Goal: Task Accomplishment & Management: Complete application form

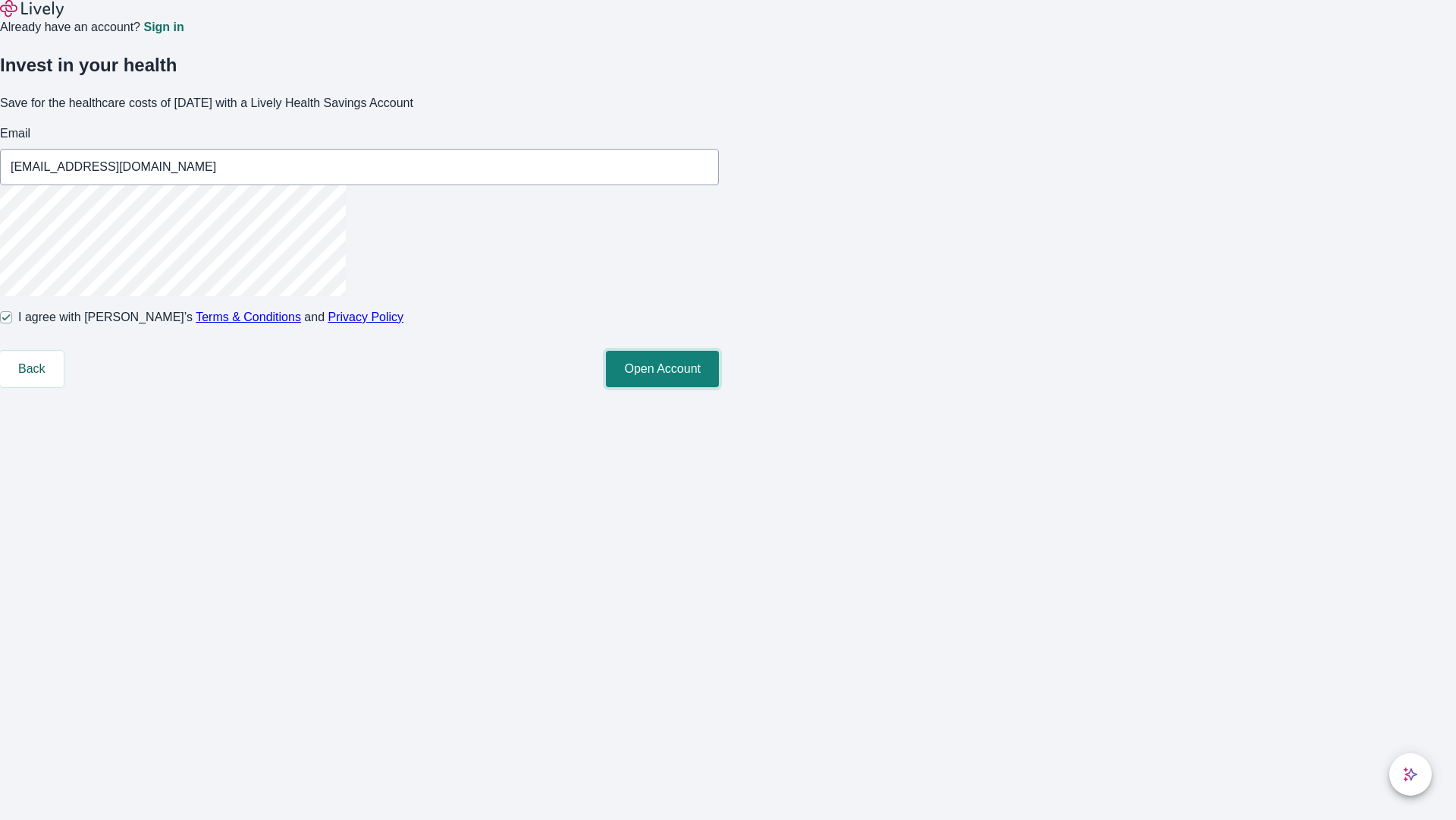
click at [719, 387] on button "Open Account" at bounding box center [661, 369] width 113 height 36
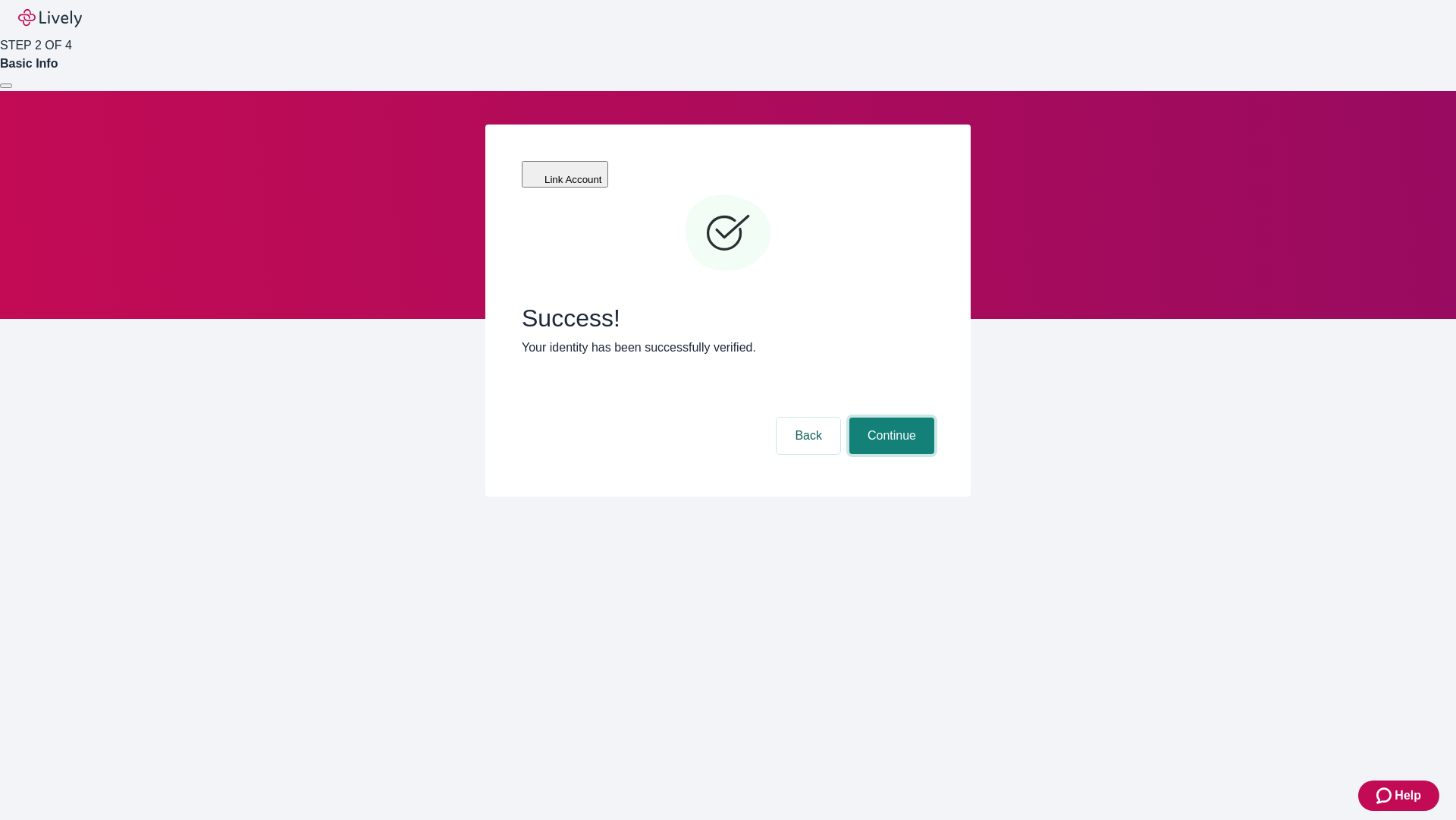
click at [889, 417] on button "Continue" at bounding box center [891, 435] width 85 height 36
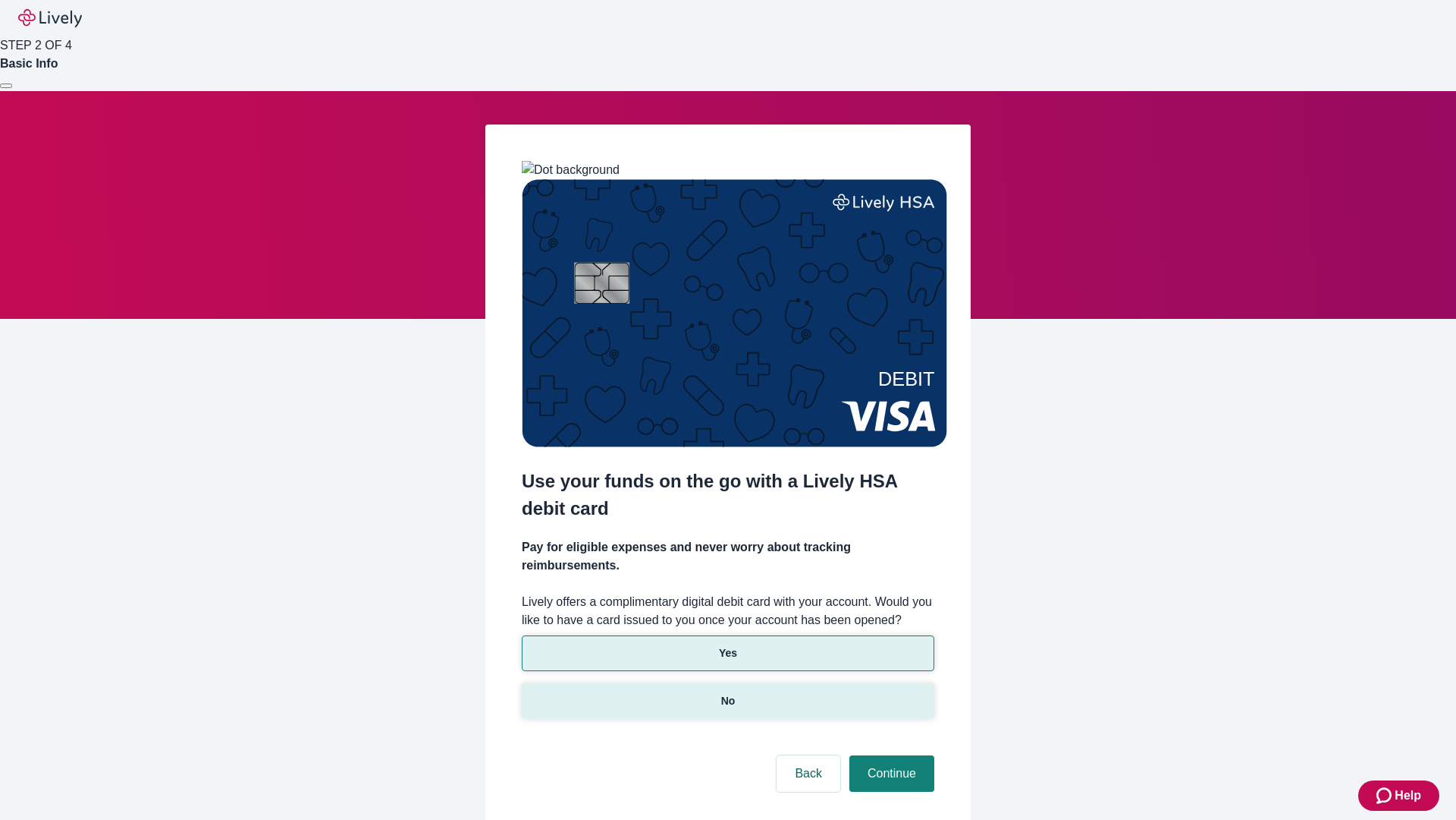
click at [728, 692] on p "No" at bounding box center [728, 700] width 14 height 16
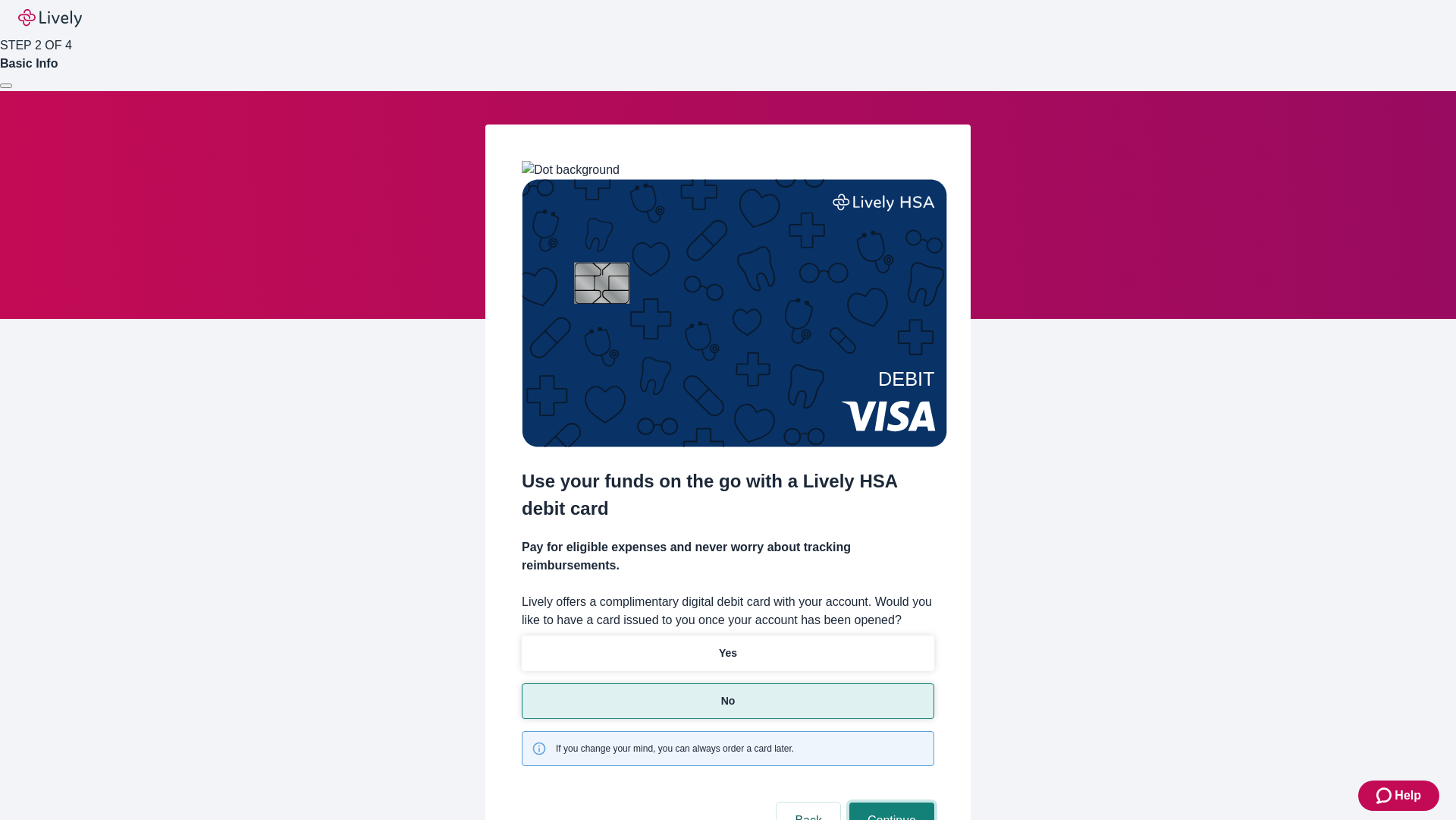
click at [889, 802] on button "Continue" at bounding box center [891, 820] width 85 height 36
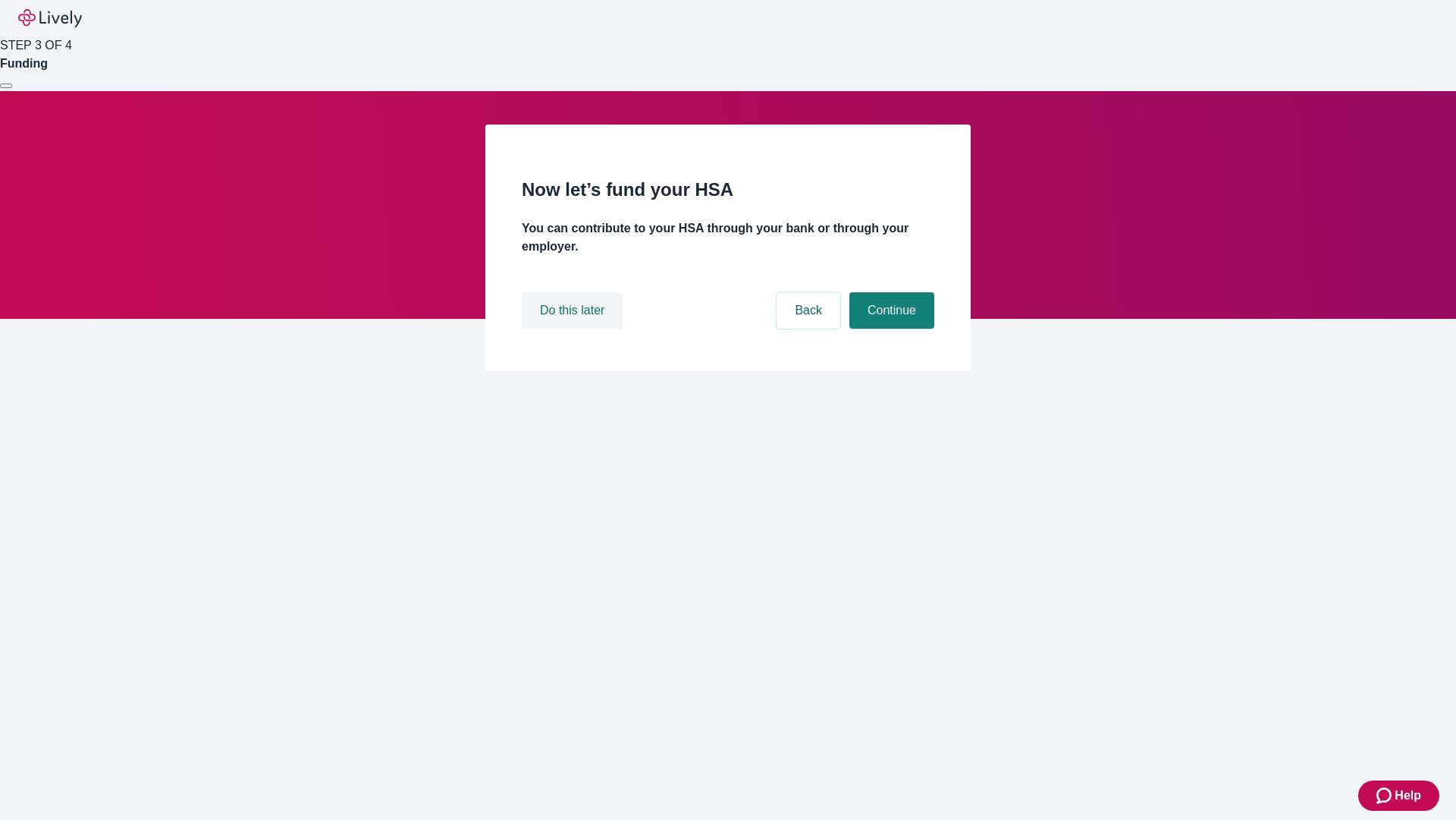
click at [574, 329] on button "Do this later" at bounding box center [572, 310] width 100 height 36
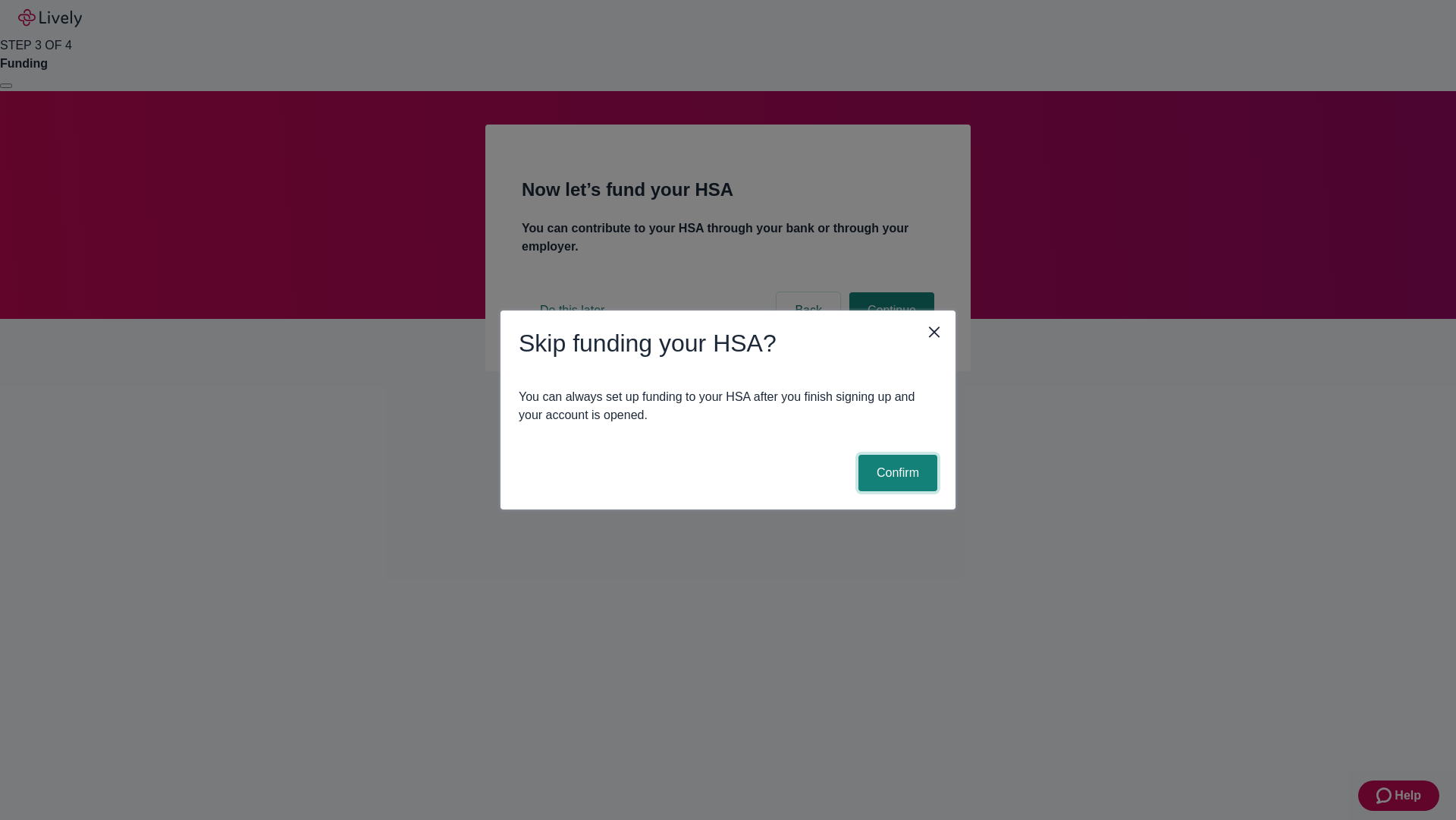
click at [896, 473] on button "Confirm" at bounding box center [898, 472] width 79 height 36
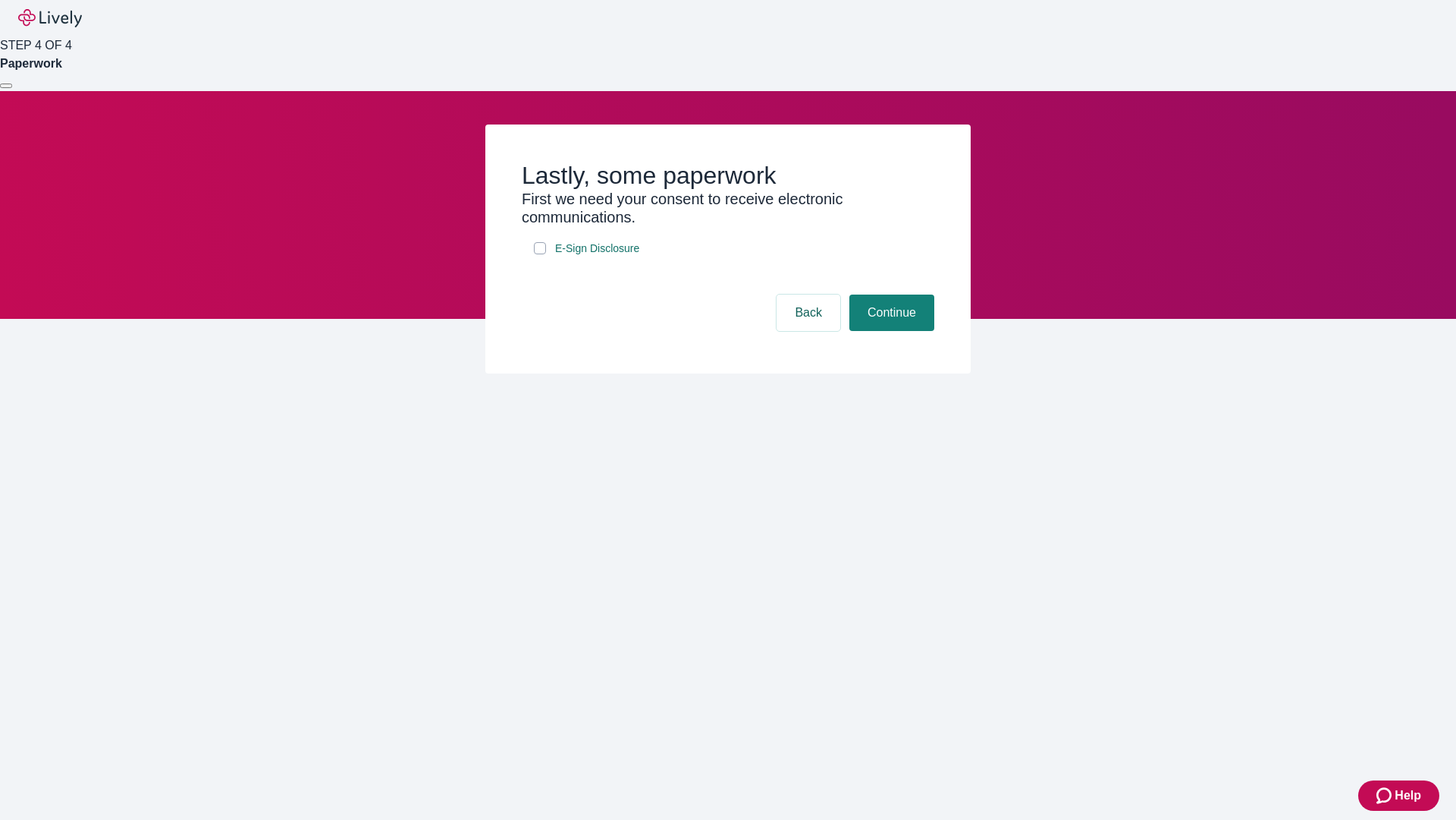
click at [541, 254] on input "E-Sign Disclosure" at bounding box center [540, 248] width 12 height 12
checkbox input "true"
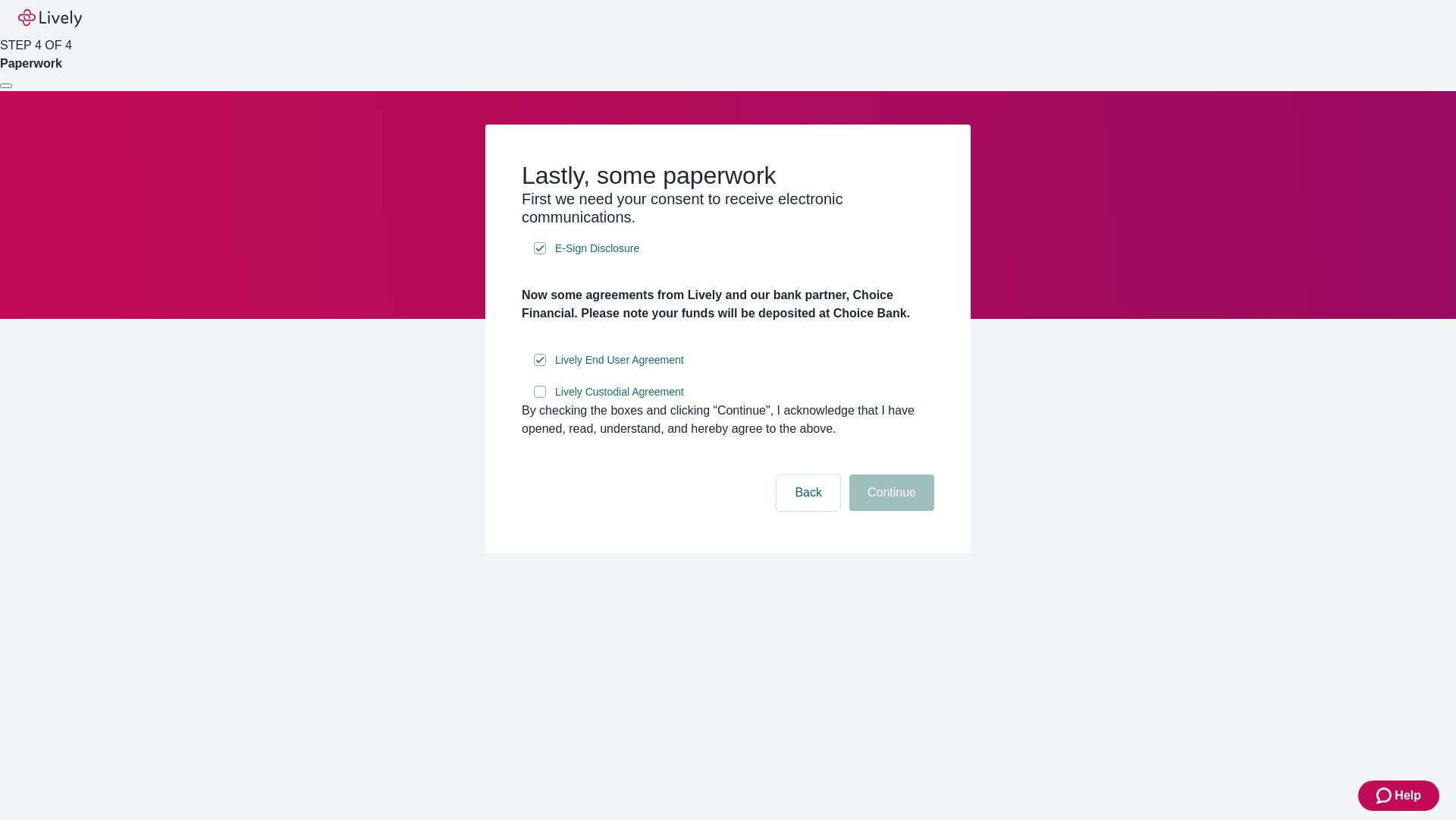
click at [541, 397] on input "Lively Custodial Agreement" at bounding box center [540, 391] width 12 height 12
checkbox input "true"
click at [889, 511] on button "Continue" at bounding box center [891, 492] width 85 height 36
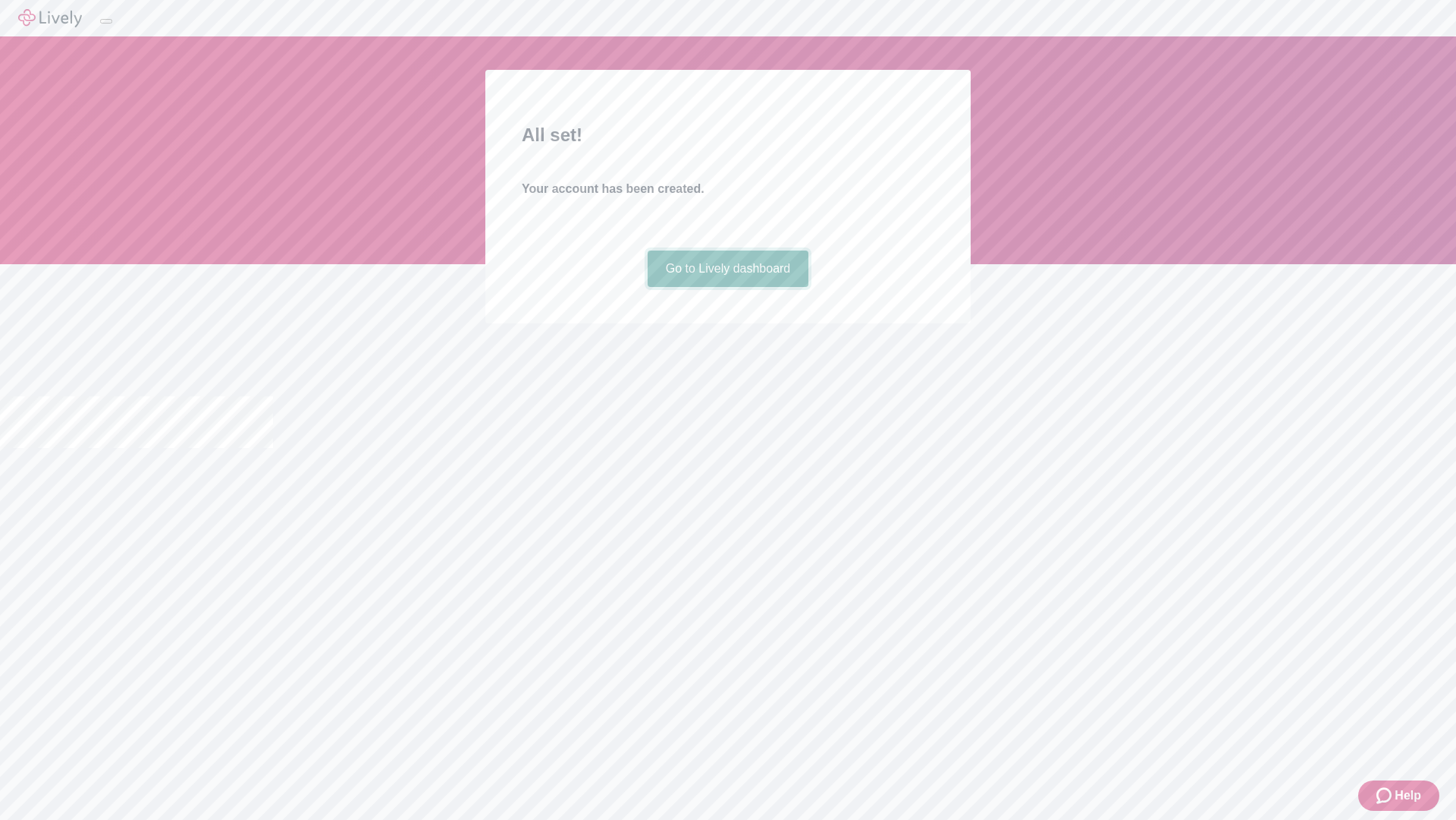
click at [728, 287] on link "Go to Lively dashboard" at bounding box center [728, 268] width 162 height 36
